Goal: Use online tool/utility: Utilize a website feature to perform a specific function

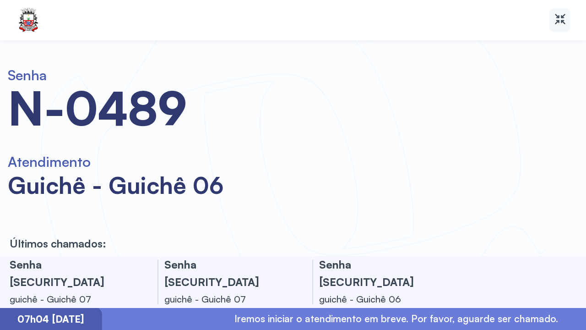
click at [563, 12] on icon at bounding box center [559, 18] width 13 height 13
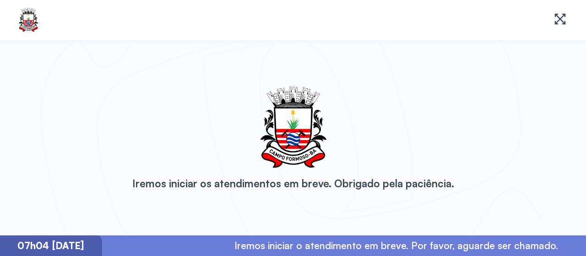
click at [557, 20] on icon at bounding box center [559, 18] width 13 height 13
